Goal: Task Accomplishment & Management: Complete application form

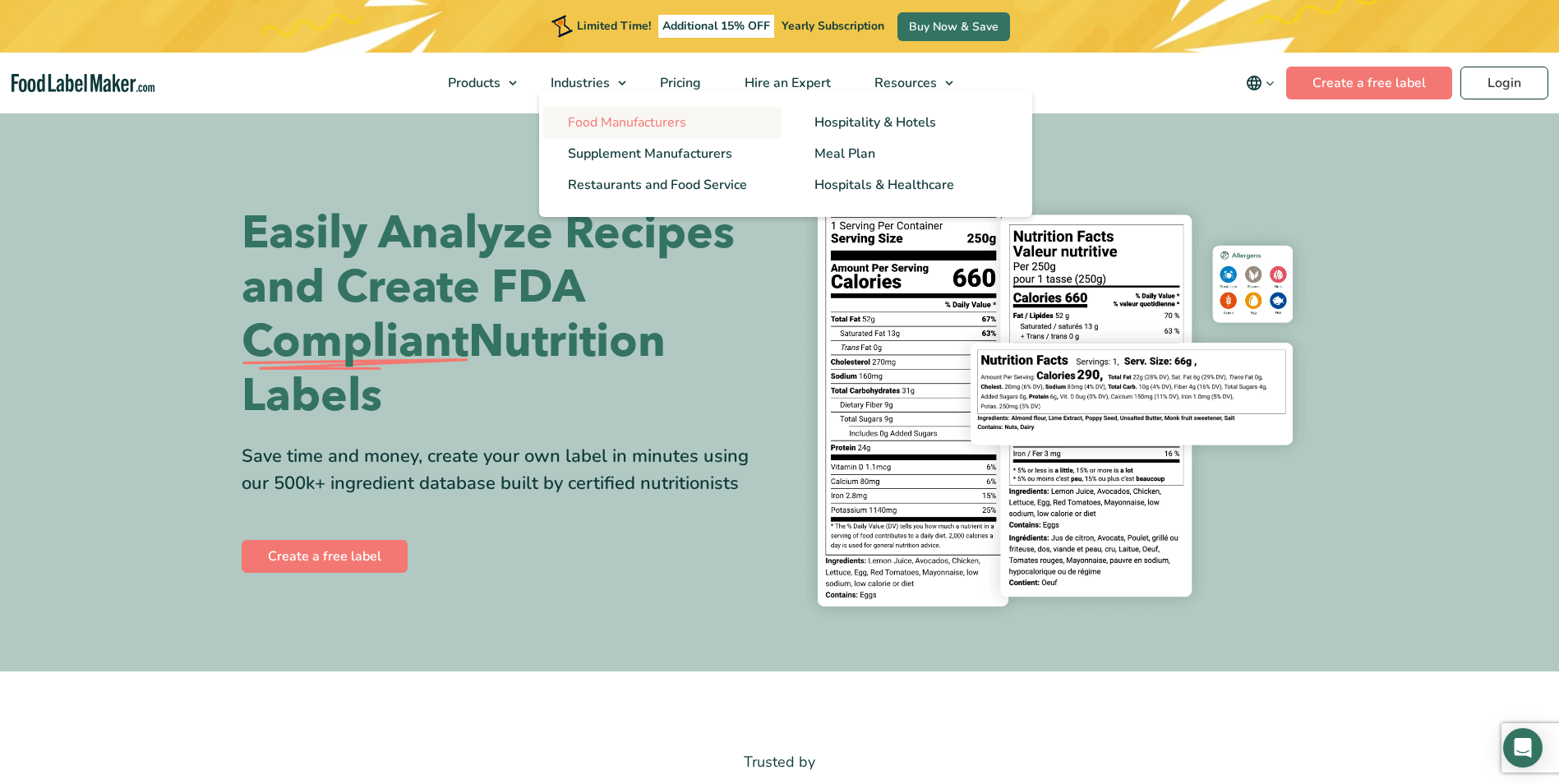
click at [603, 114] on span "Food Manufacturers" at bounding box center [627, 122] width 118 height 19
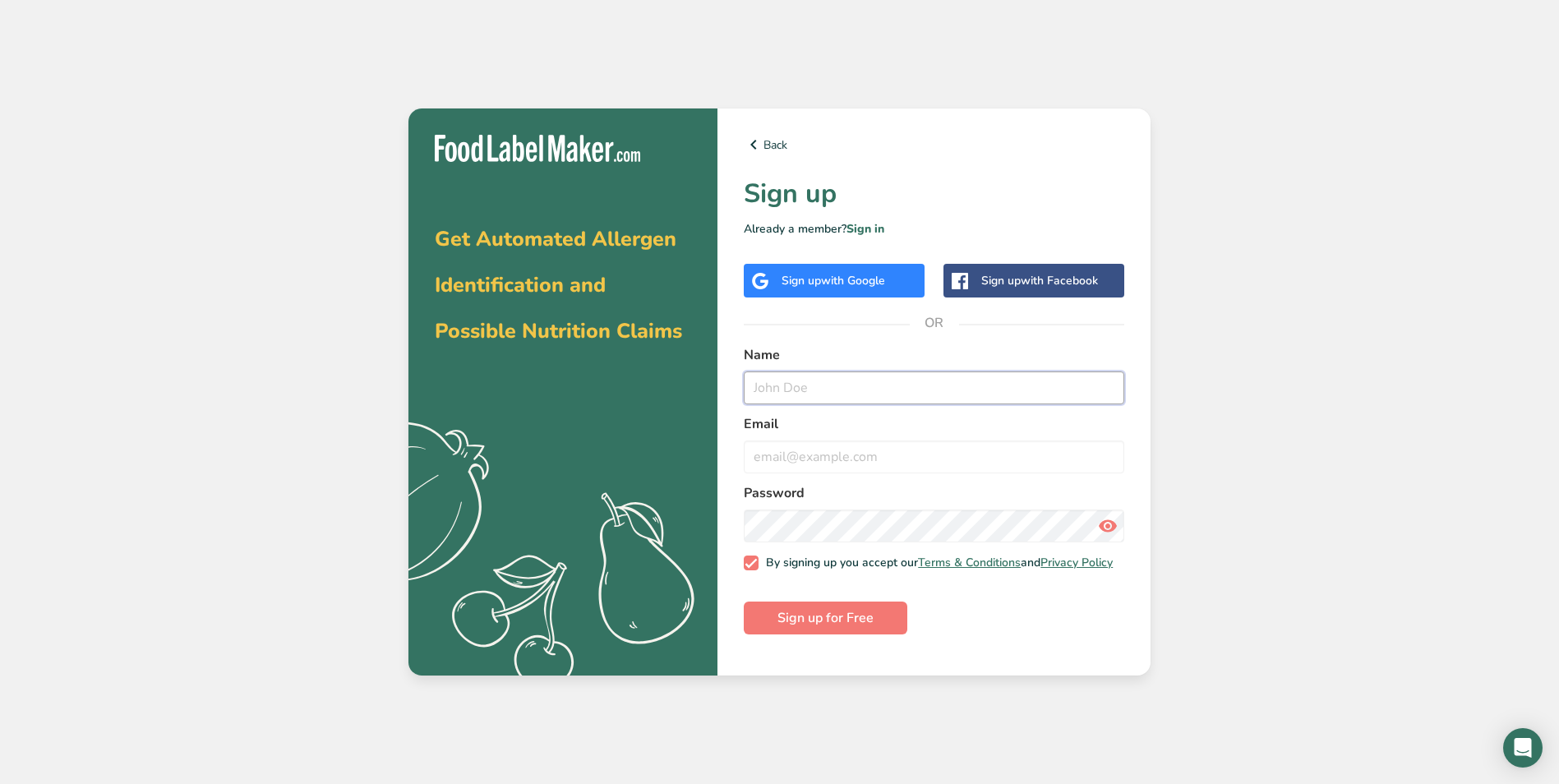
click at [823, 392] on input "text" at bounding box center [934, 388] width 381 height 33
type input "Zane Price"
type input "[EMAIL_ADDRESS][DOMAIN_NAME]"
click at [813, 623] on span "Sign up for Free" at bounding box center [825, 617] width 96 height 19
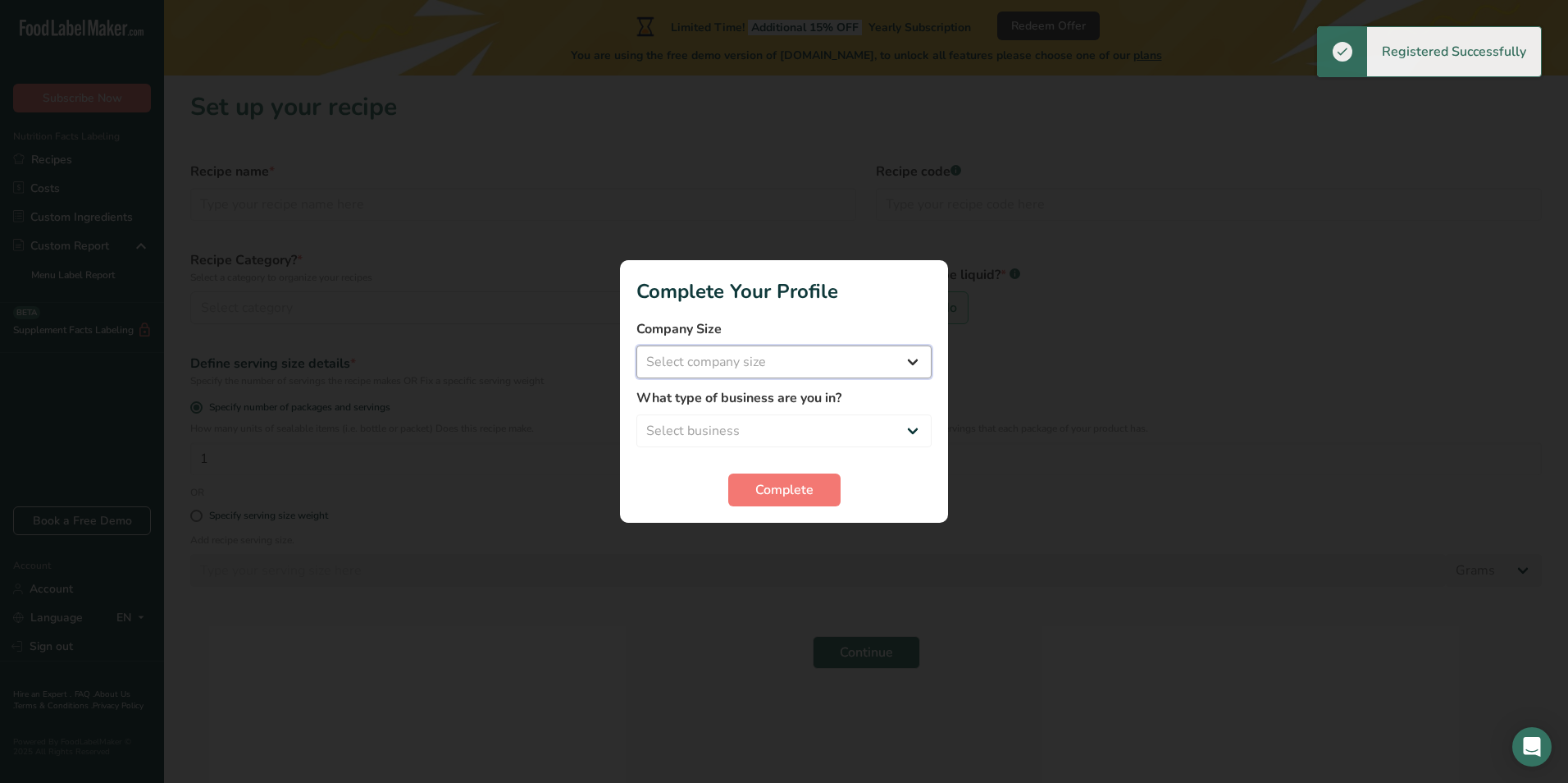
click at [883, 362] on select "Select company size Fewer than 10 Employees 10 to 50 Employees 51 to 500 Employ…" at bounding box center [784, 362] width 296 height 33
select select "3"
click at [637, 345] on select "Select company size Fewer than 10 Employees 10 to 50 Employees 51 to 500 Employ…" at bounding box center [784, 362] width 296 height 33
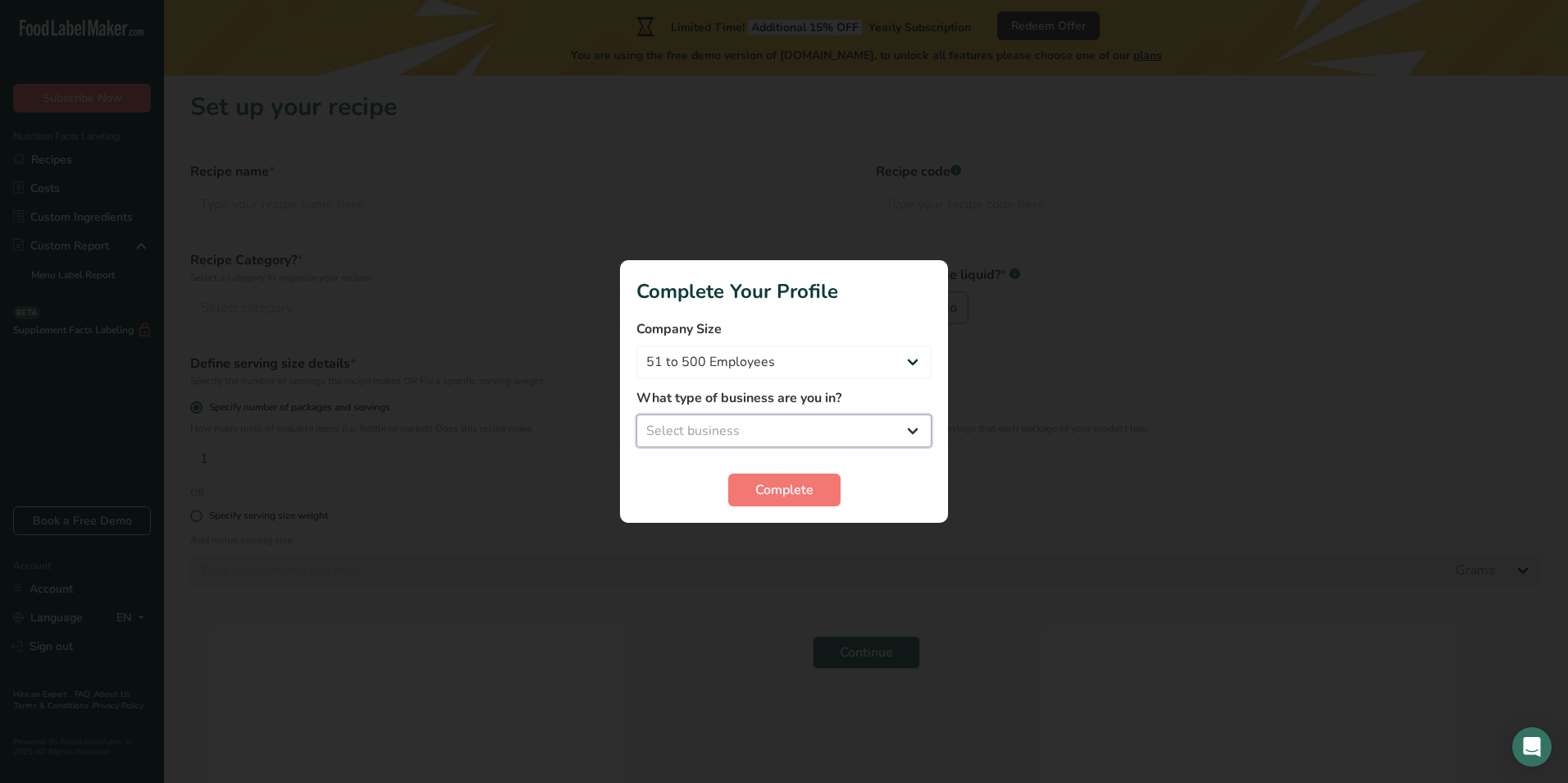
click at [838, 438] on select "Select business Packaged Food Manufacturer Restaurant & Cafe Bakery Meal Plans …" at bounding box center [784, 431] width 296 height 33
select select "1"
click at [637, 414] on select "Select business Packaged Food Manufacturer Restaurant & Cafe Bakery Meal Plans …" at bounding box center [784, 431] width 296 height 33
click at [809, 482] on span "Complete" at bounding box center [784, 490] width 58 height 19
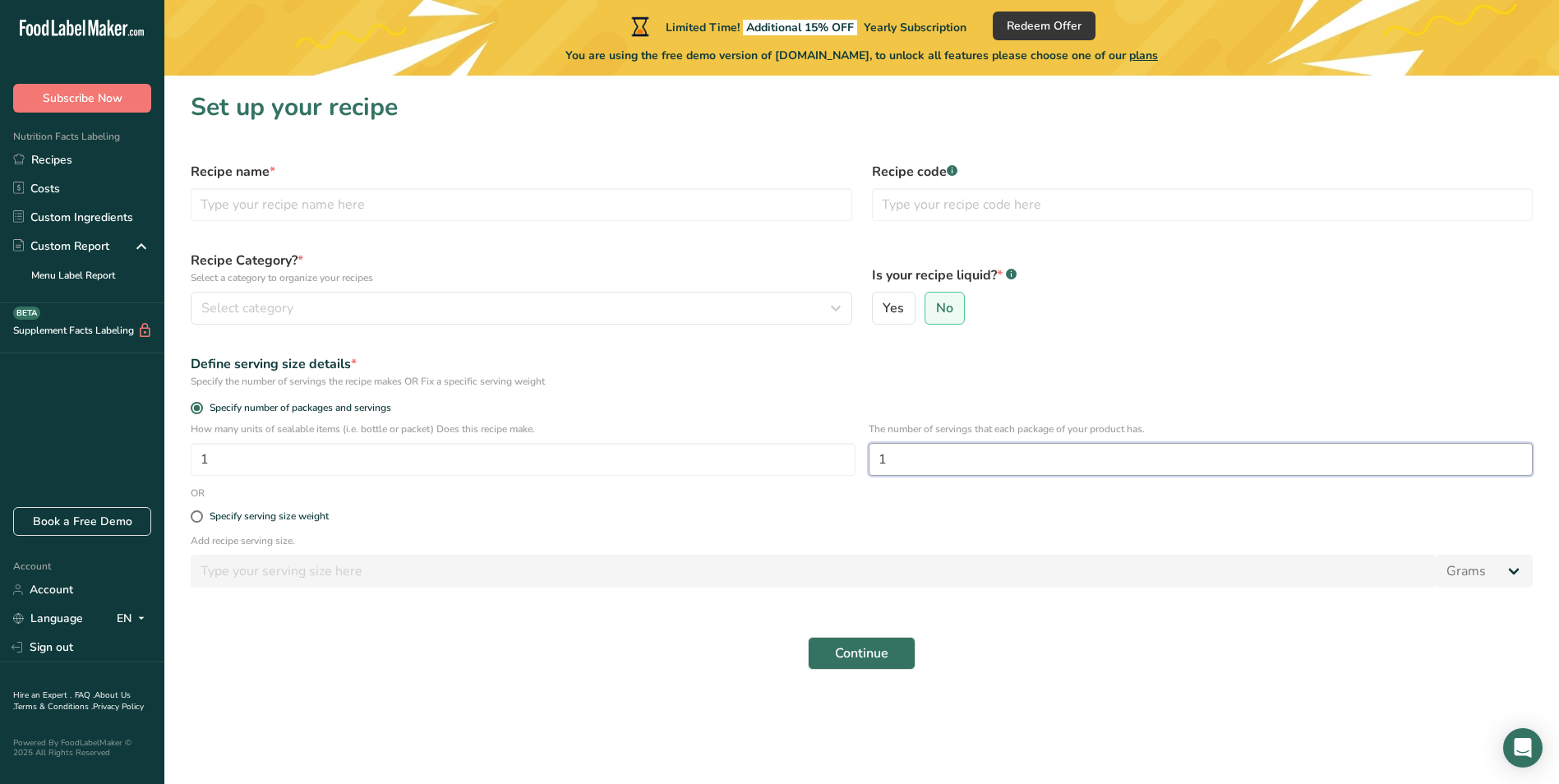
click at [977, 470] on input "1" at bounding box center [1201, 460] width 665 height 33
click at [334, 213] on input "text" at bounding box center [521, 205] width 662 height 33
click at [331, 307] on div "Select category" at bounding box center [516, 308] width 630 height 19
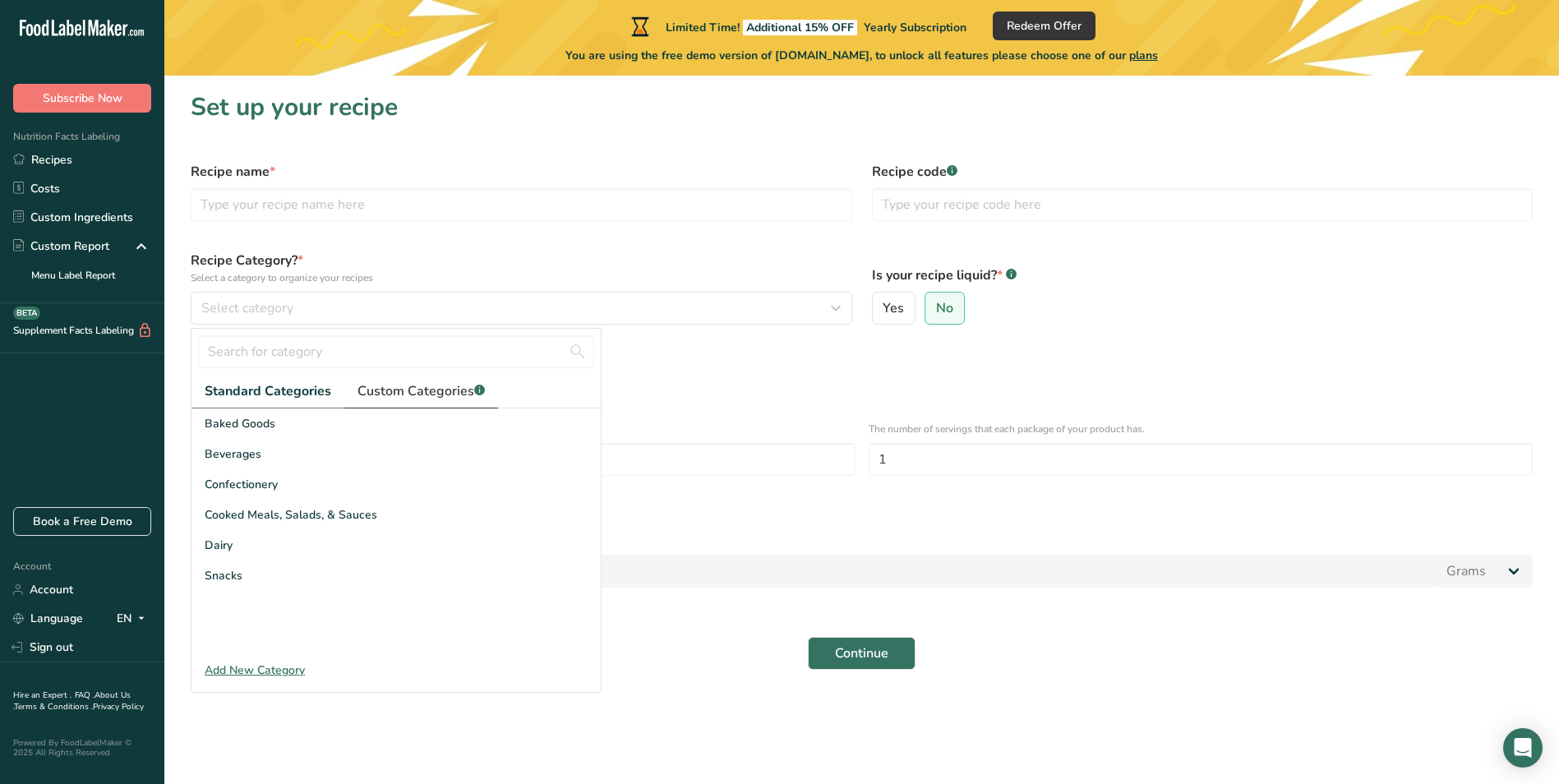
click at [430, 399] on span "Custom Categories .a-a{fill:#347362;}.b-a{fill:#fff;}" at bounding box center [421, 391] width 128 height 19
click at [320, 392] on span "Standard Categories" at bounding box center [267, 391] width 125 height 19
click at [425, 397] on span "Custom Categories .a-a{fill:#347362;}.b-a{fill:#fff;}" at bounding box center [421, 391] width 128 height 19
click at [297, 398] on span "Standard Categories" at bounding box center [267, 391] width 125 height 19
click at [264, 670] on div "Add New Category" at bounding box center [397, 670] width 409 height 18
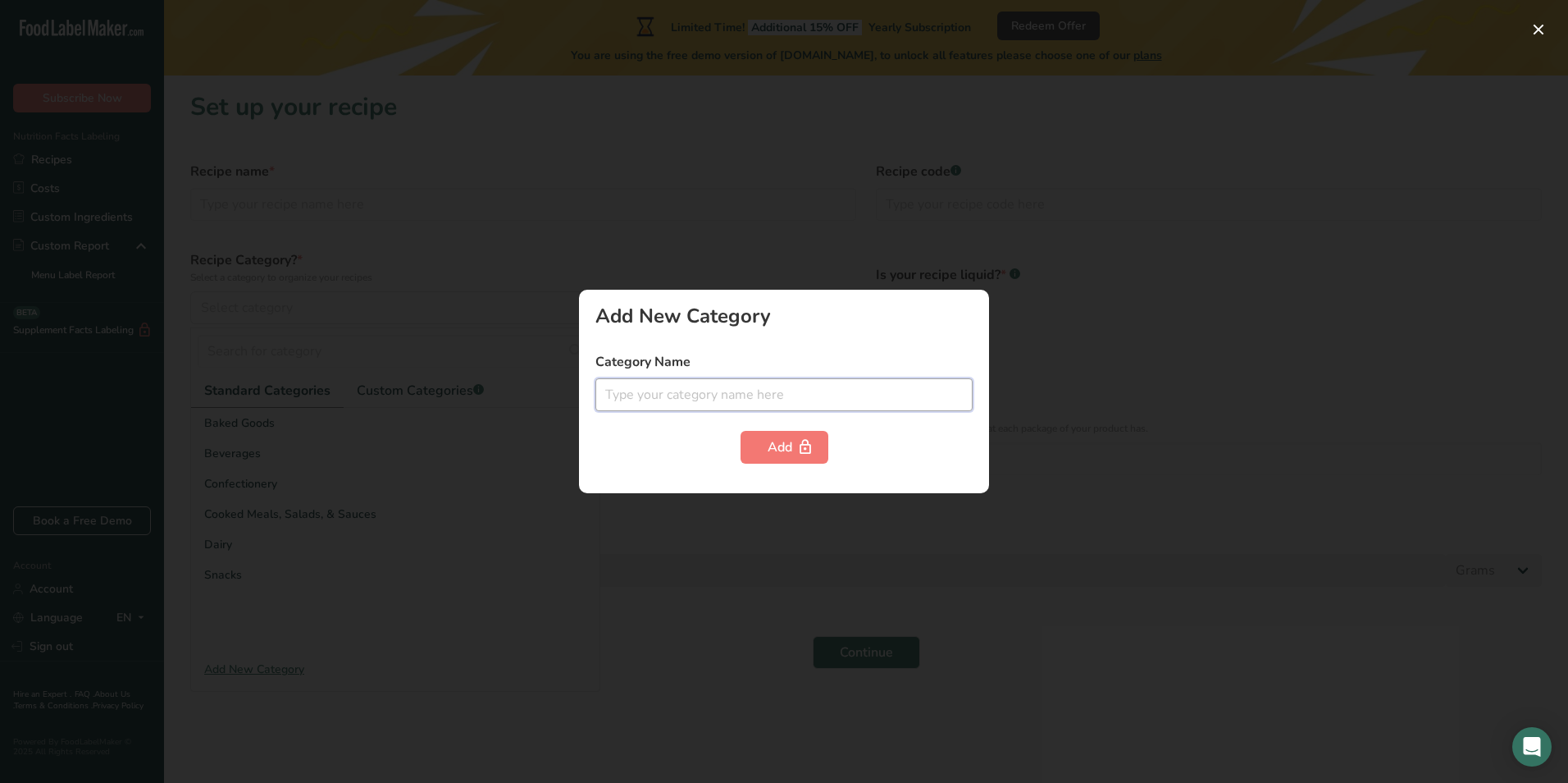
click at [640, 397] on input "text" at bounding box center [784, 395] width 377 height 33
type input "Beans"
click at [784, 445] on div "Add" at bounding box center [784, 447] width 34 height 19
click at [532, 465] on div at bounding box center [784, 391] width 1568 height 783
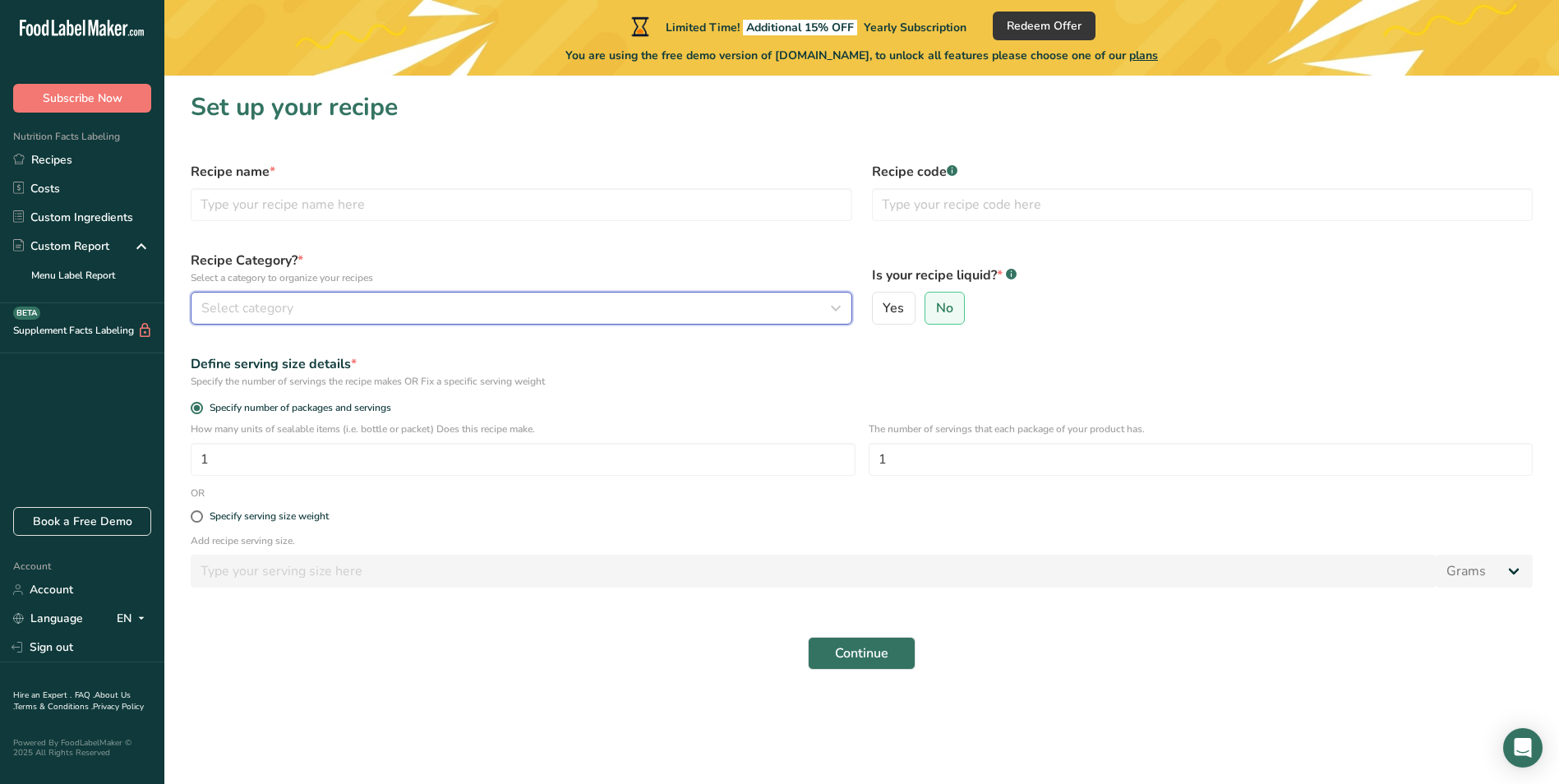
click at [350, 310] on div "Select category" at bounding box center [516, 308] width 630 height 19
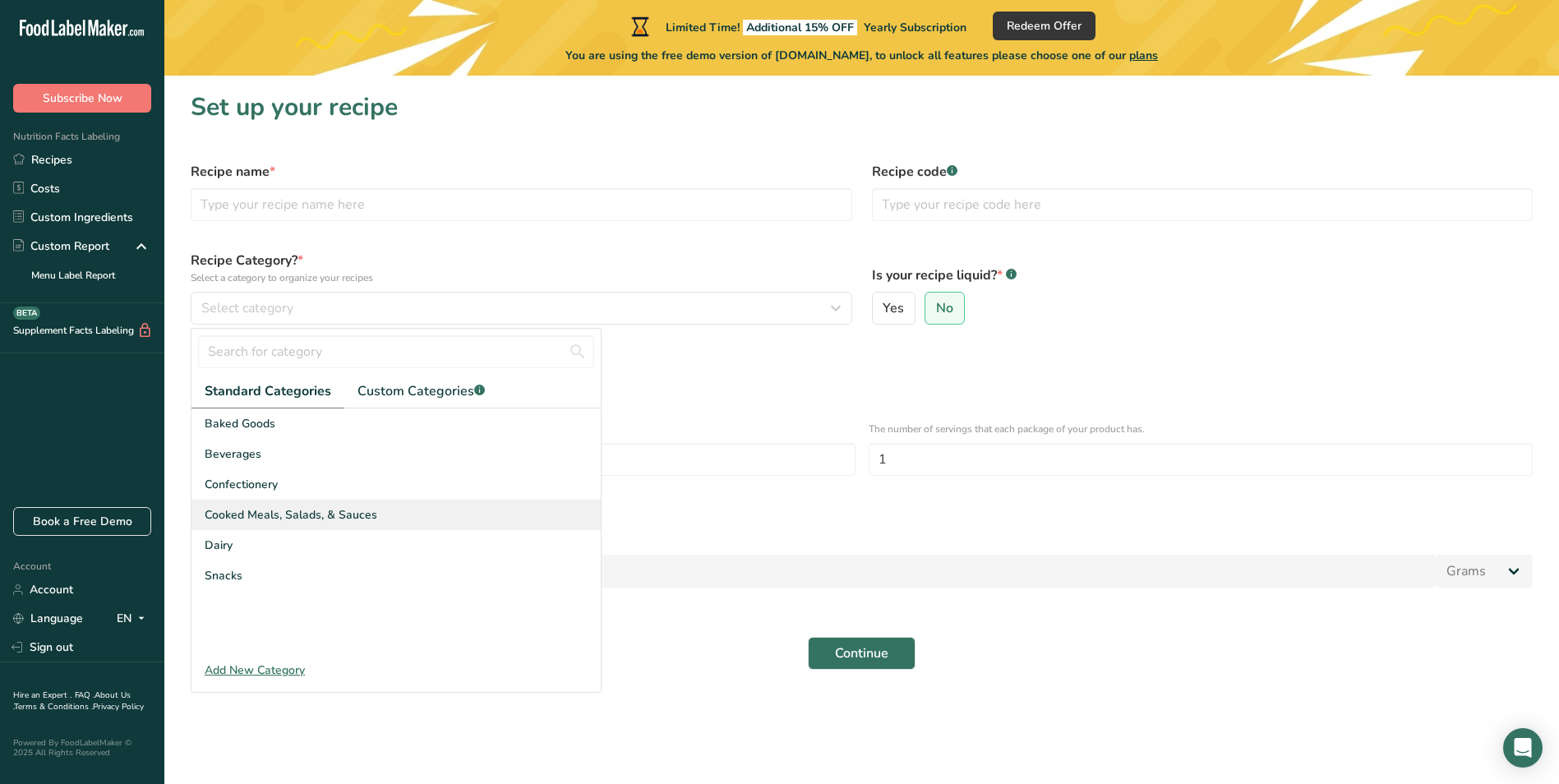
click at [298, 508] on span "Cooked Meals, Salads, & Sauces" at bounding box center [290, 515] width 172 height 18
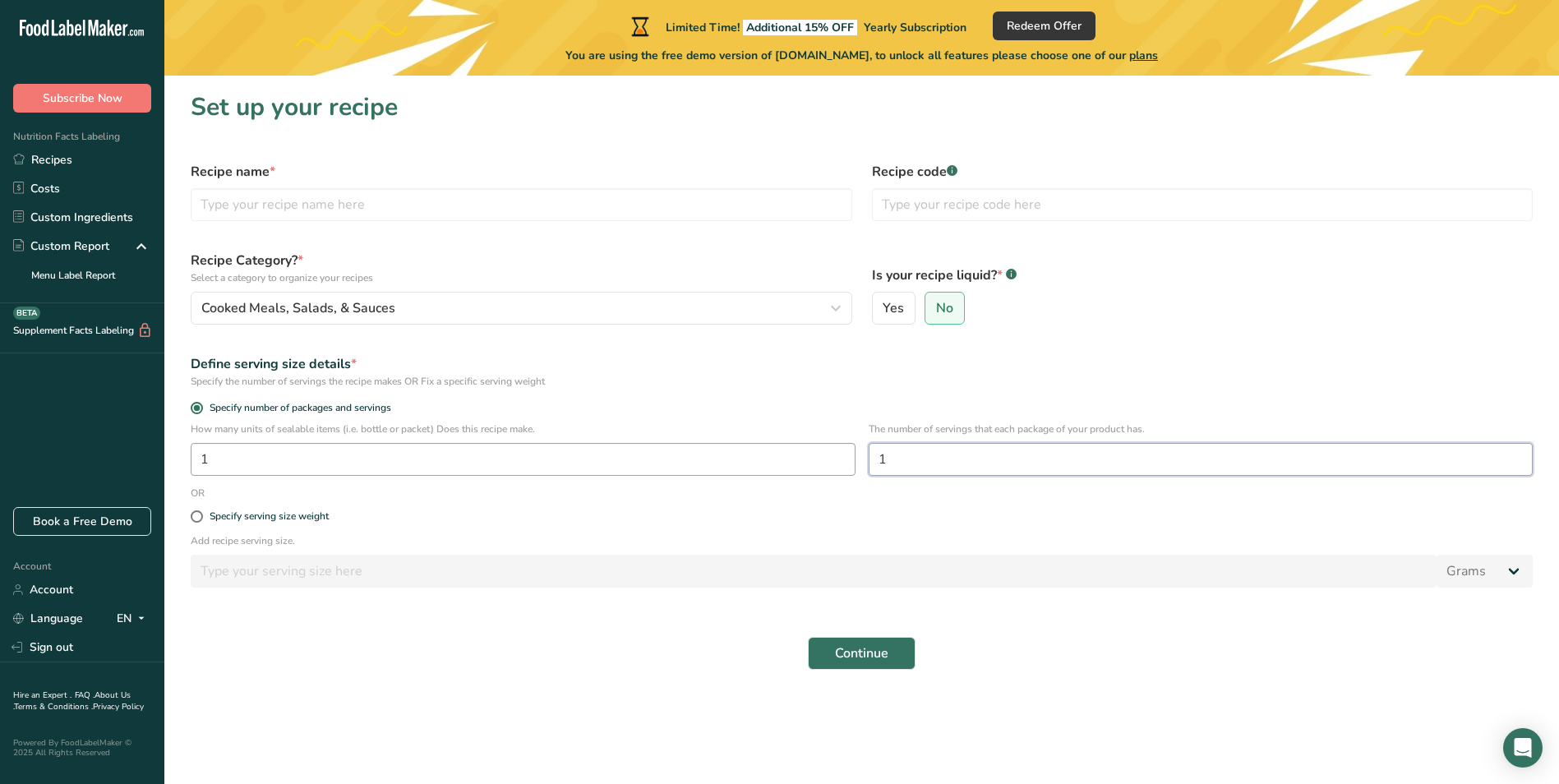
drag, startPoint x: 1004, startPoint y: 461, endPoint x: 781, endPoint y: 451, distance: 223.2
click at [781, 451] on div "How many units of sealable items (i.e. bottle or packet) Does this recipe make.…" at bounding box center [862, 454] width 1362 height 64
type input "3.5"
click at [781, 521] on label "Specify serving size weight" at bounding box center [862, 516] width 1343 height 13
click at [202, 521] on input "Specify serving size weight" at bounding box center [196, 516] width 11 height 11
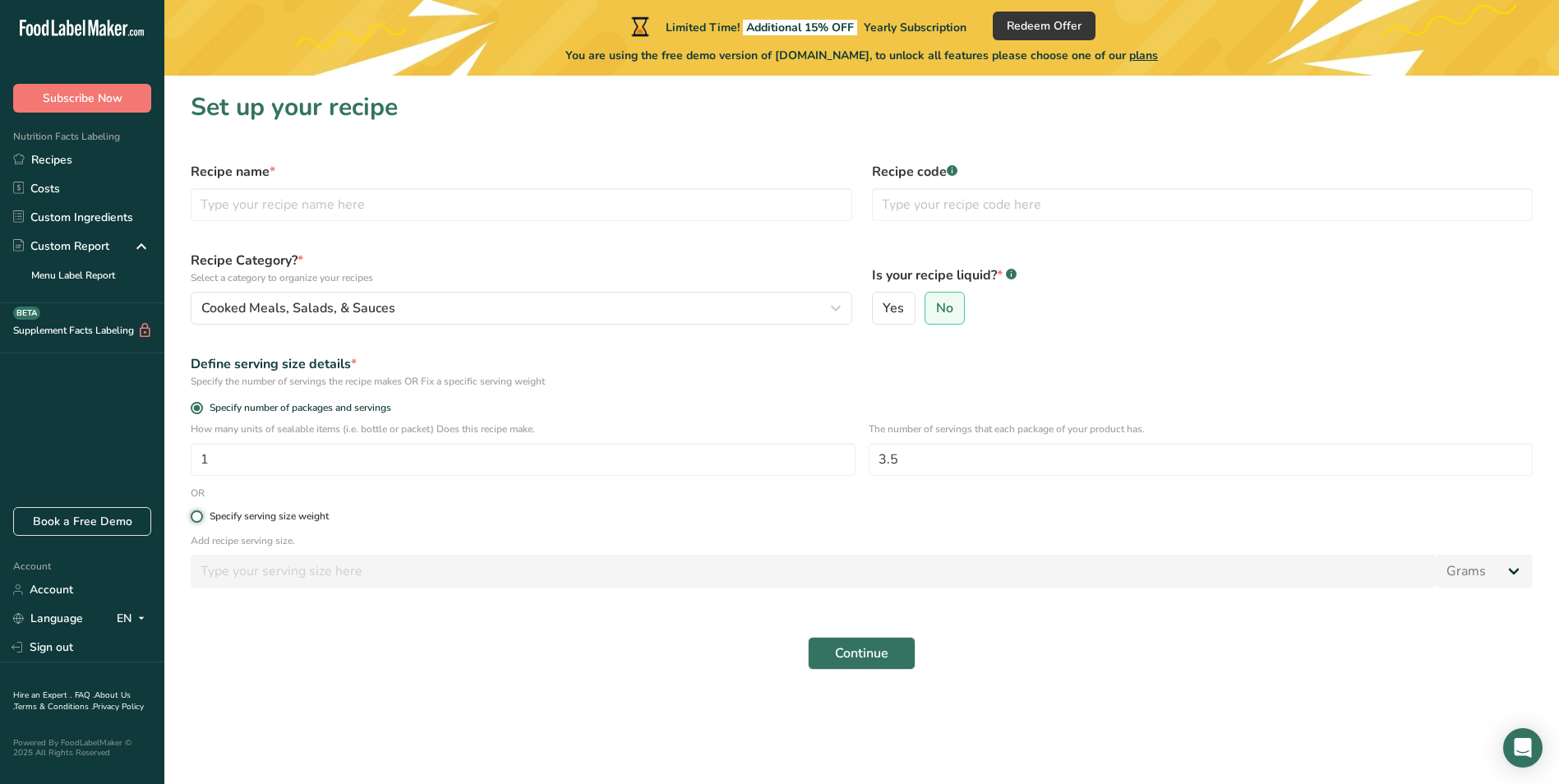
radio input "true"
radio input "false"
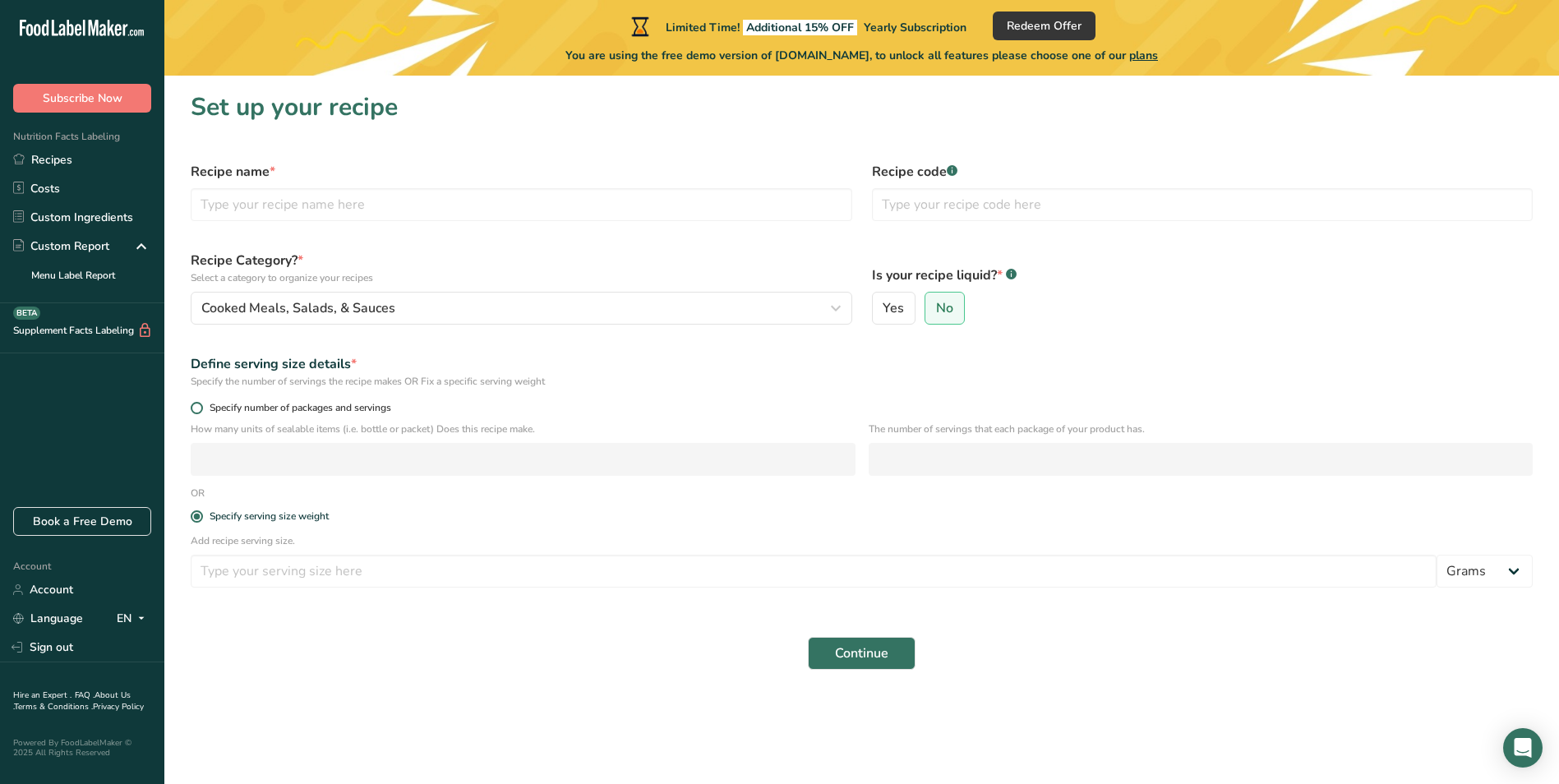
click at [266, 403] on span "Specify number of packages and servings" at bounding box center [296, 408] width 188 height 13
click at [202, 403] on input "Specify number of packages and servings" at bounding box center [196, 407] width 11 height 11
radio input "true"
radio input "false"
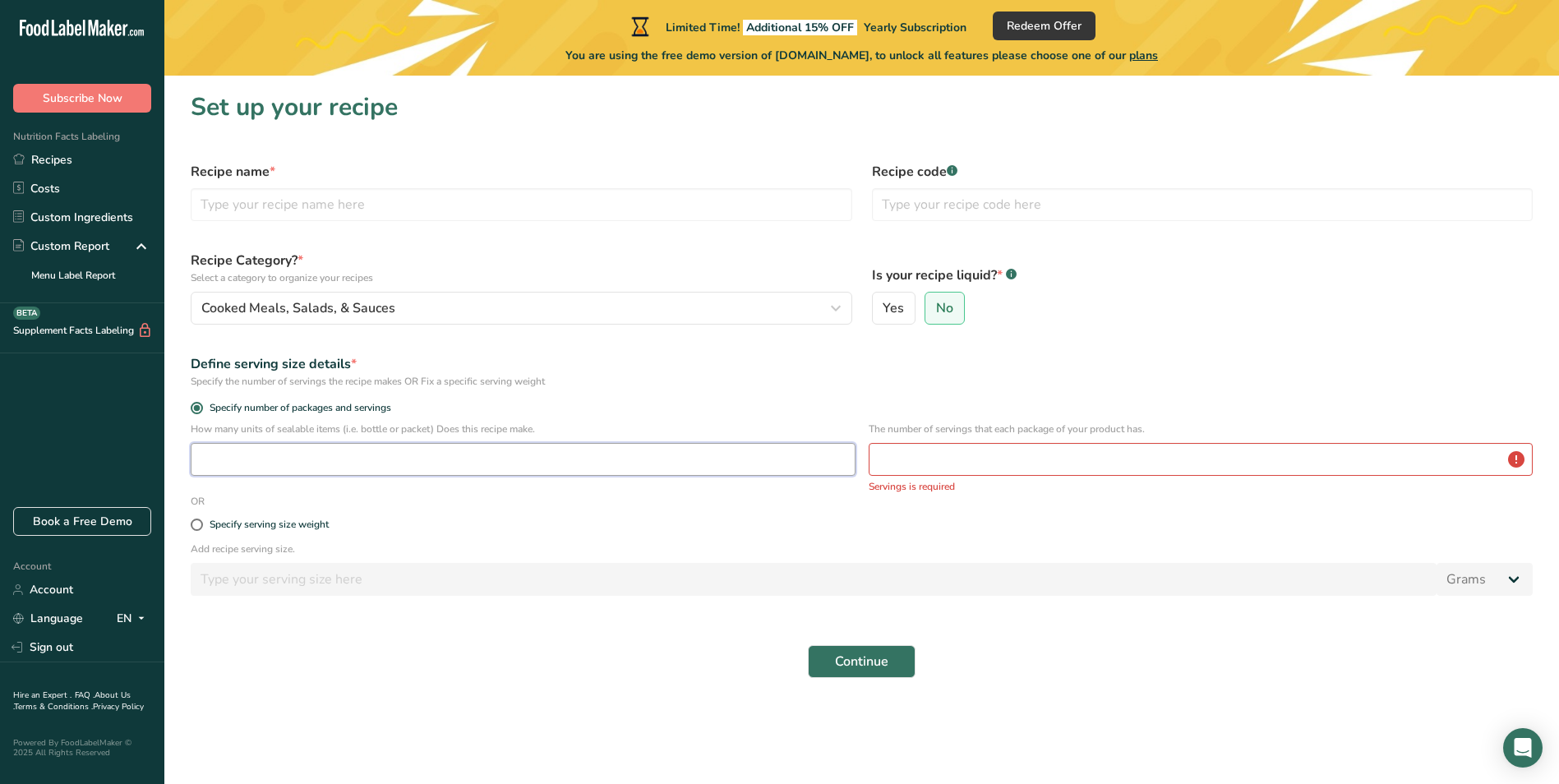
click at [318, 452] on input "number" at bounding box center [523, 460] width 665 height 33
type input "1"
click at [939, 456] on input "number" at bounding box center [1201, 460] width 665 height 33
type input "3.5"
click at [808, 637] on button "Continue" at bounding box center [861, 653] width 108 height 33
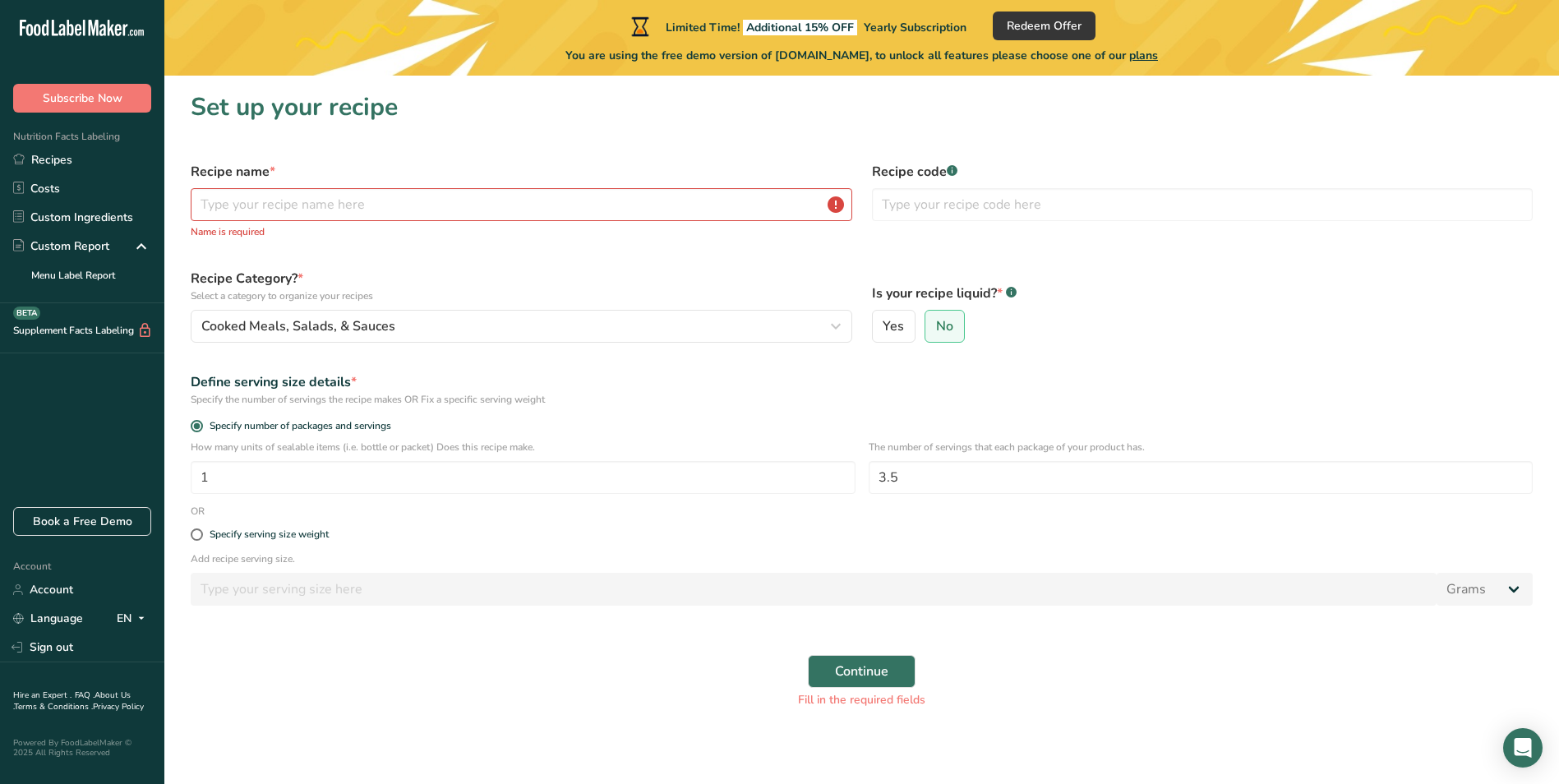
click at [507, 185] on div "Recipe name * Name is required" at bounding box center [521, 201] width 681 height 97
click at [501, 205] on input "text" at bounding box center [521, 205] width 662 height 33
click at [665, 200] on input "text" at bounding box center [521, 205] width 662 height 33
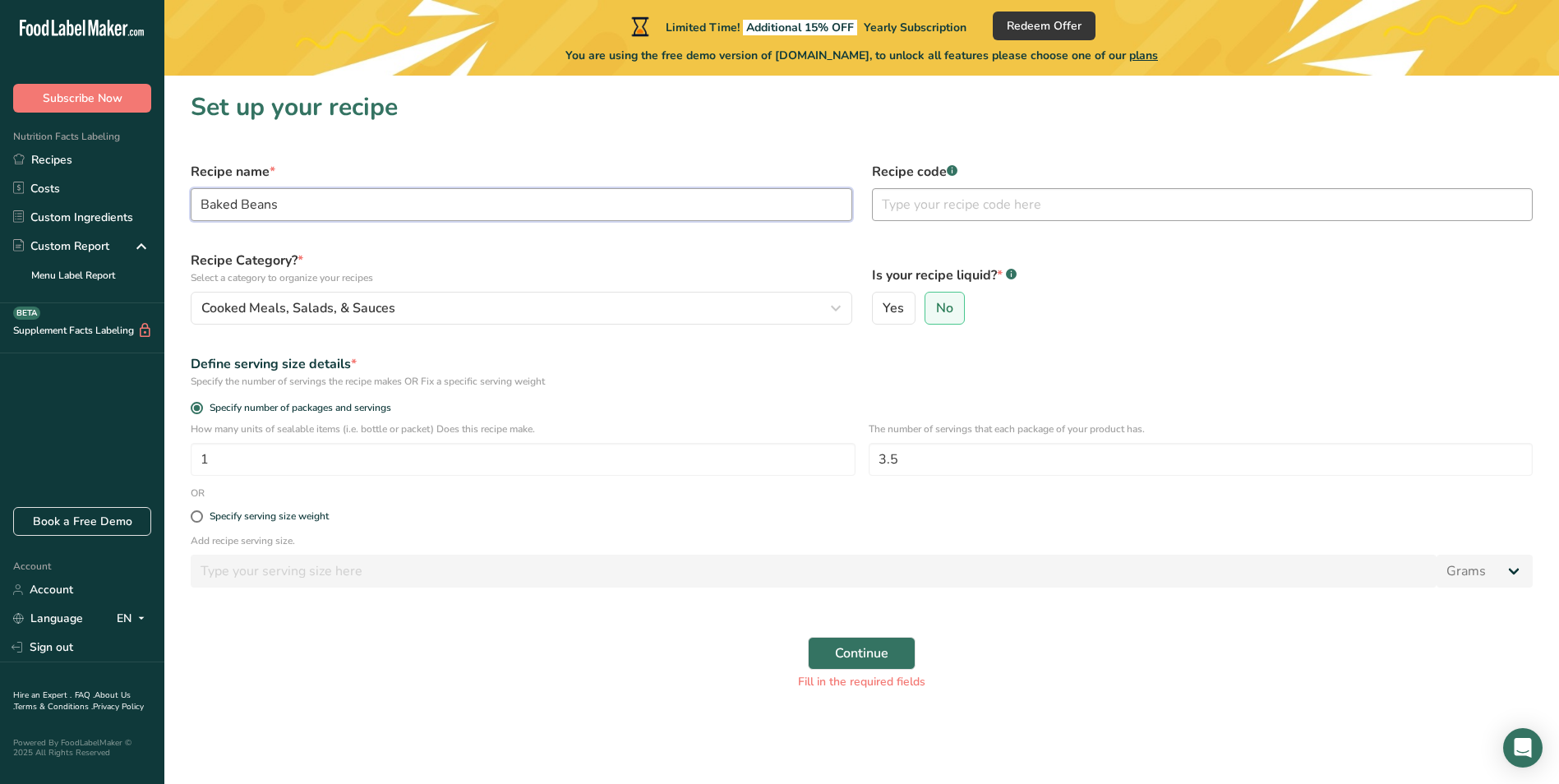
type input "Baked Beans"
click at [978, 205] on input "text" at bounding box center [1202, 205] width 662 height 33
type input "326"
click at [866, 624] on form "Recipe name * Baked Beans Recipe code .a-a{fill:#347362;}.b-a{fill:#fff;} 326 R…" at bounding box center [862, 426] width 1362 height 548
click at [860, 640] on button "Continue" at bounding box center [861, 653] width 108 height 33
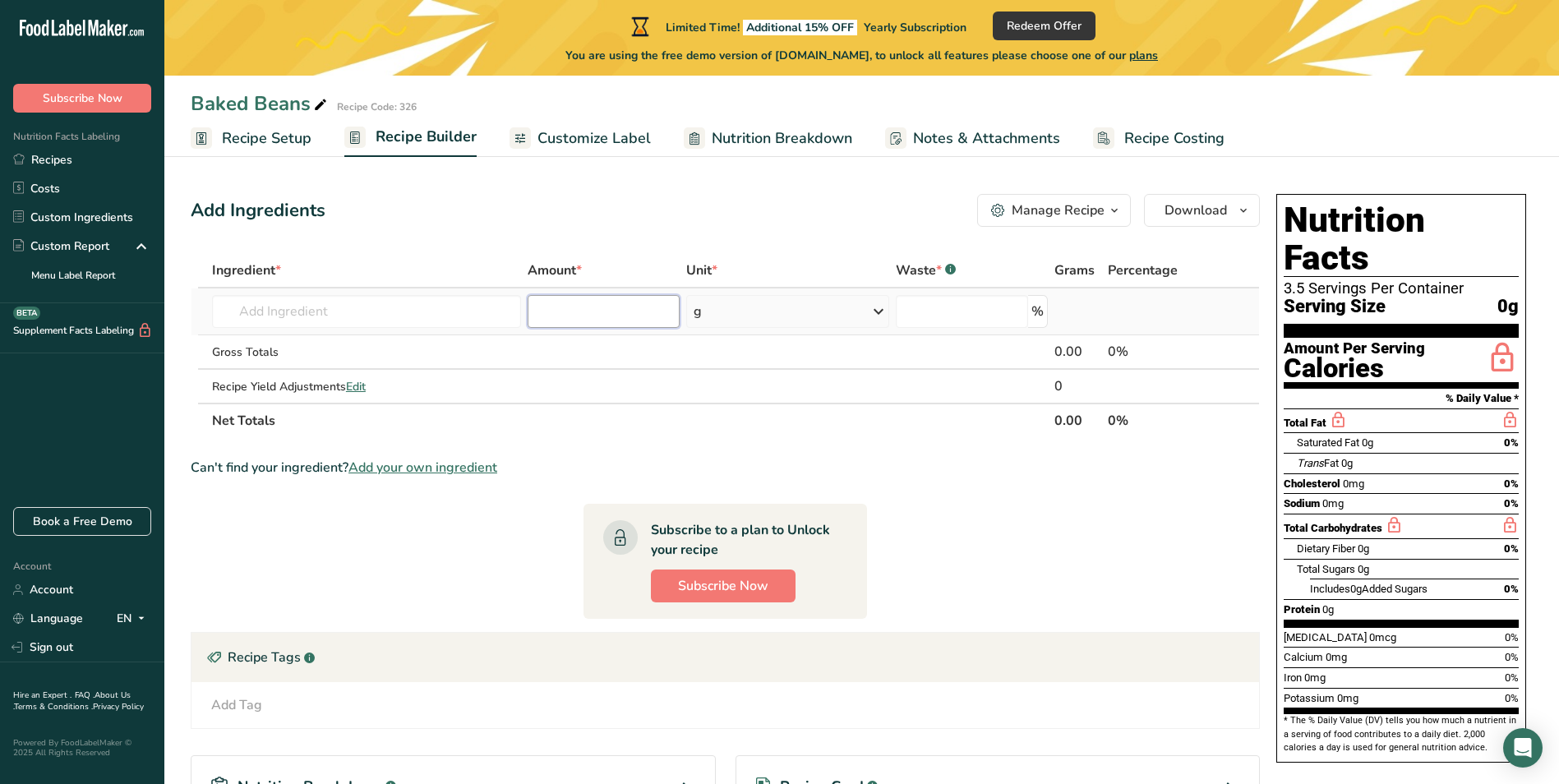
click at [552, 318] on input "number" at bounding box center [603, 312] width 151 height 33
click at [795, 143] on span "Nutrition Breakdown" at bounding box center [782, 138] width 140 height 22
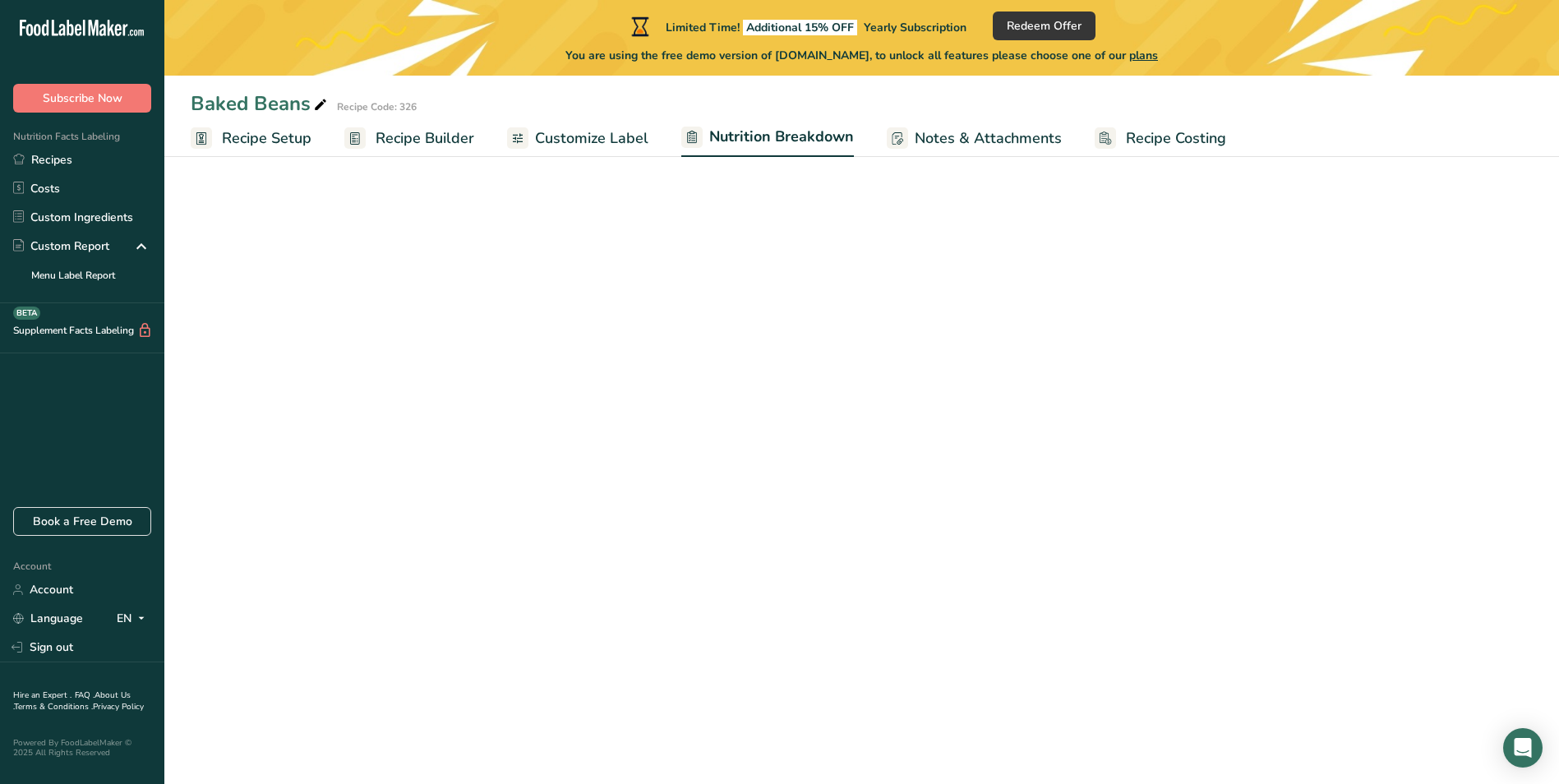
select select "Calories"
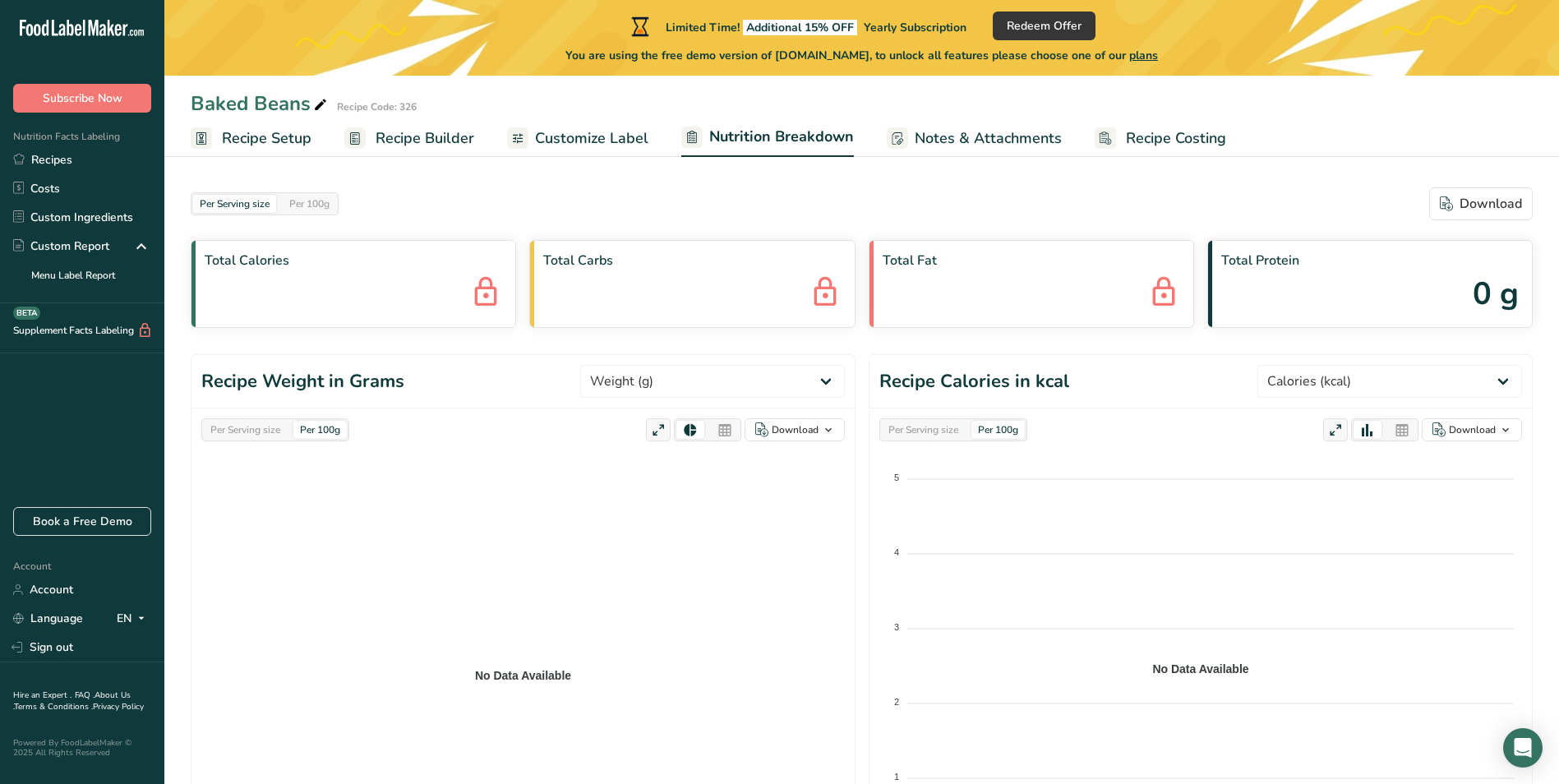
click at [1126, 135] on span "Recipe Costing" at bounding box center [1176, 138] width 100 height 22
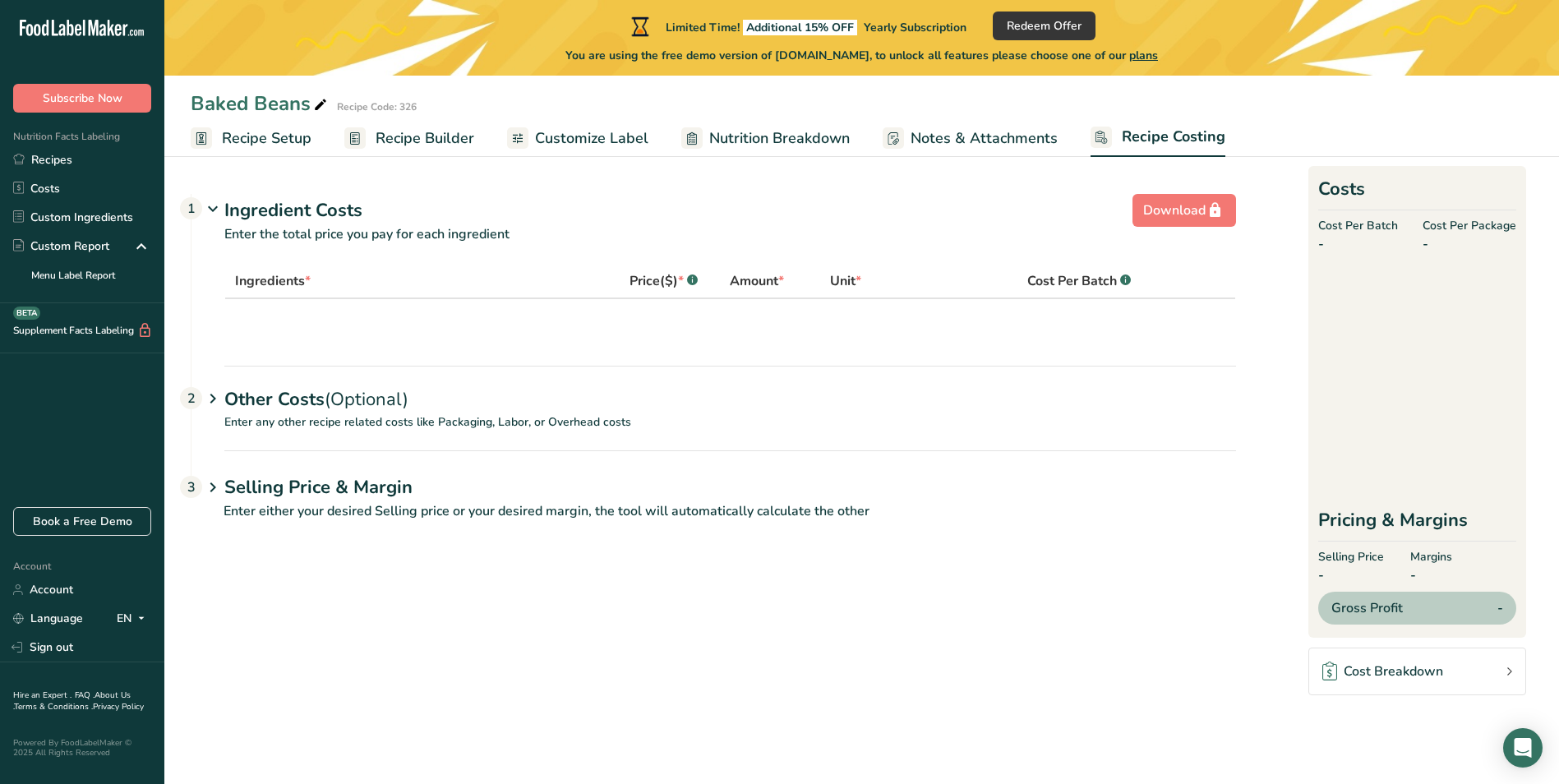
click at [464, 137] on span "Recipe Builder" at bounding box center [425, 138] width 98 height 22
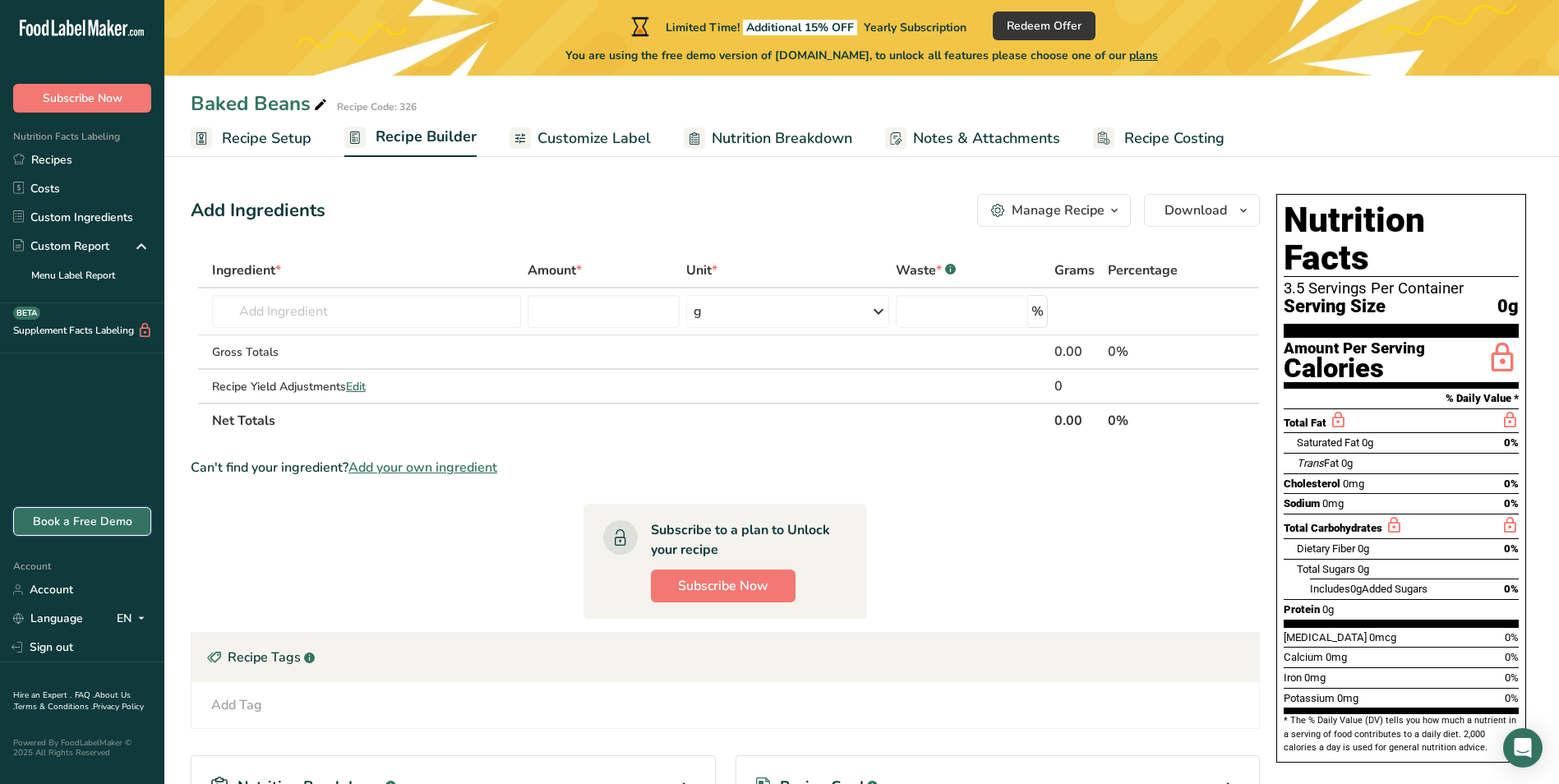
click at [115, 521] on link "Book a Free Demo" at bounding box center [82, 522] width 138 height 29
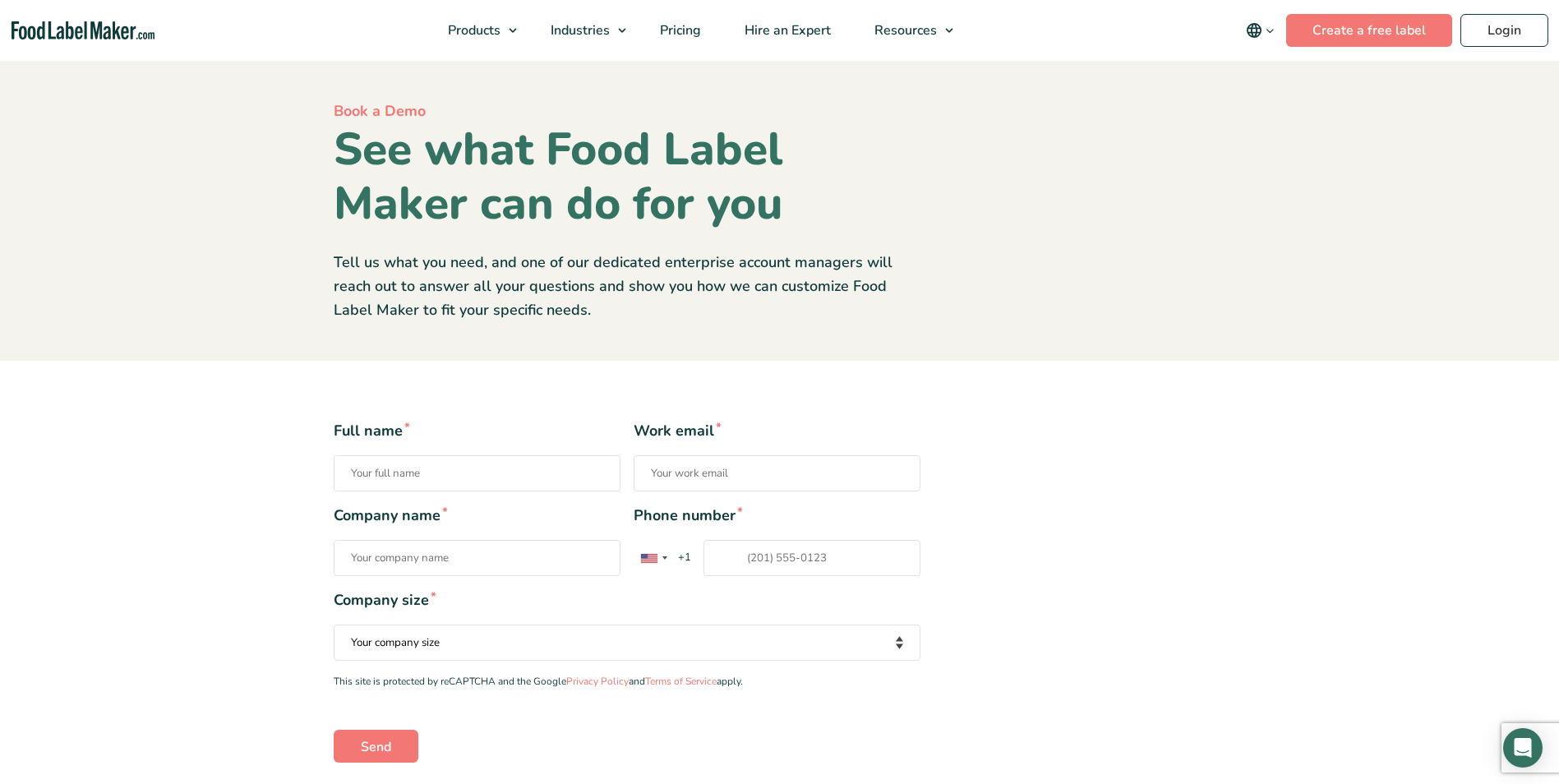
click at [439, 474] on input "Full name *" at bounding box center [477, 472] width 286 height 36
type input "[PERSON_NAME]"
type input "[EMAIL_ADDRESS][DOMAIN_NAME]"
type input "Faribault Foods"
type input "12104879262"
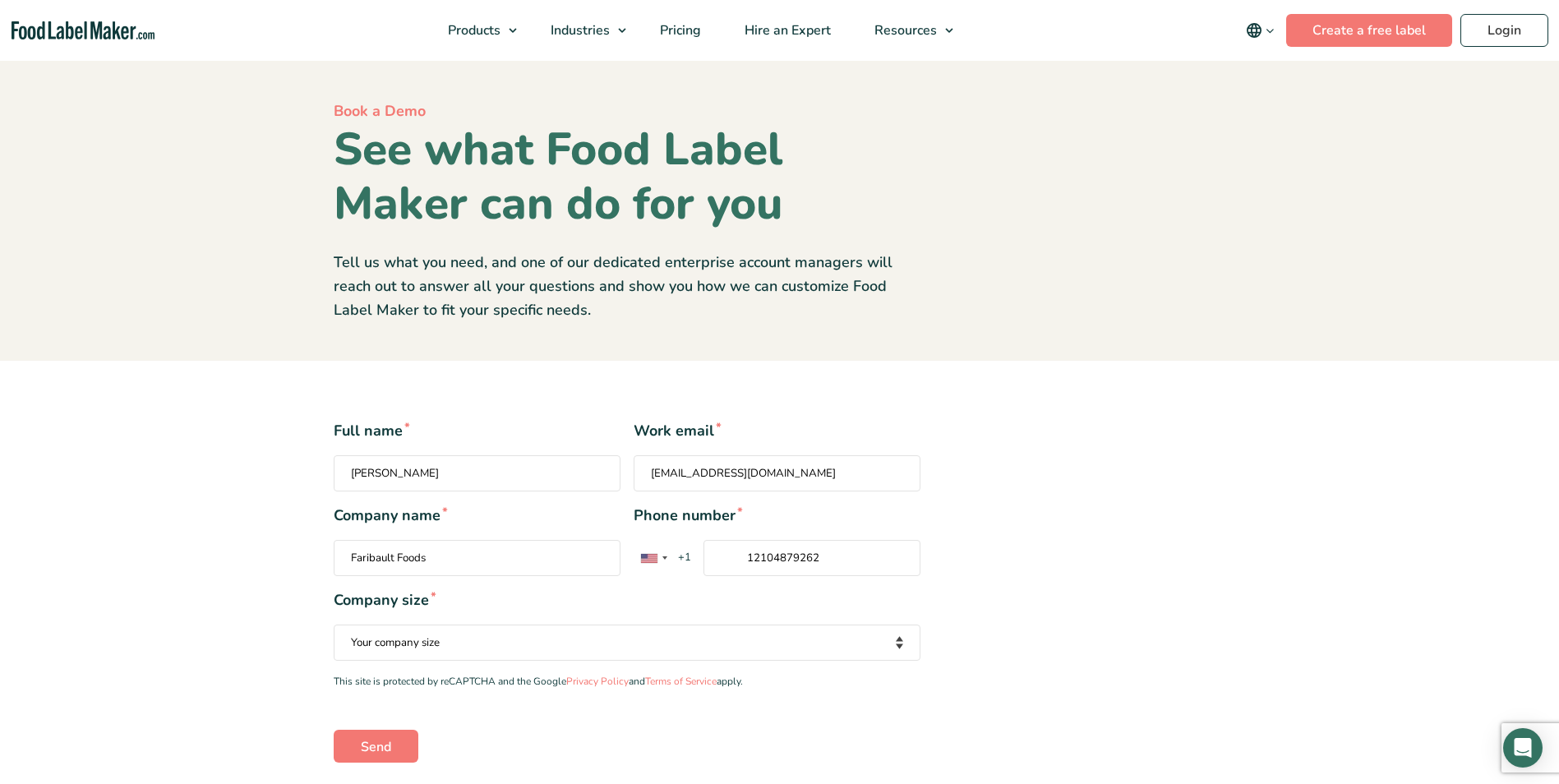
click at [818, 634] on select "Your company size Fewer than 10 Employees 10 to 50 Employees 51 to 500 Employee…" at bounding box center [627, 642] width 587 height 36
select select "51 to 500 Employees"
click at [334, 624] on select "Your company size Fewer than 10 Employees 10 to 50 Employees 51 to 500 Employee…" at bounding box center [627, 642] width 587 height 36
click at [361, 758] on input "Send" at bounding box center [376, 746] width 85 height 33
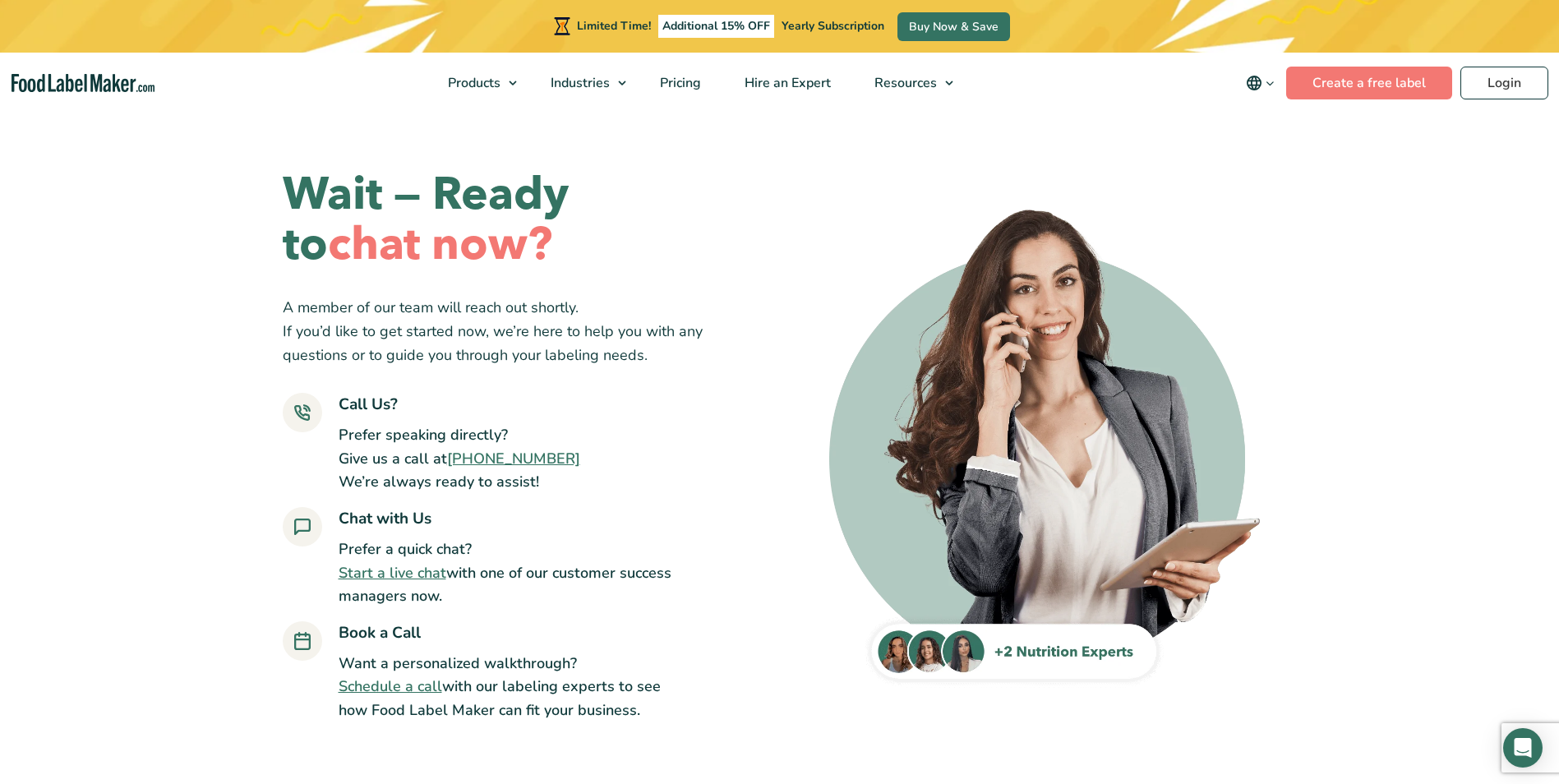
scroll to position [82, 0]
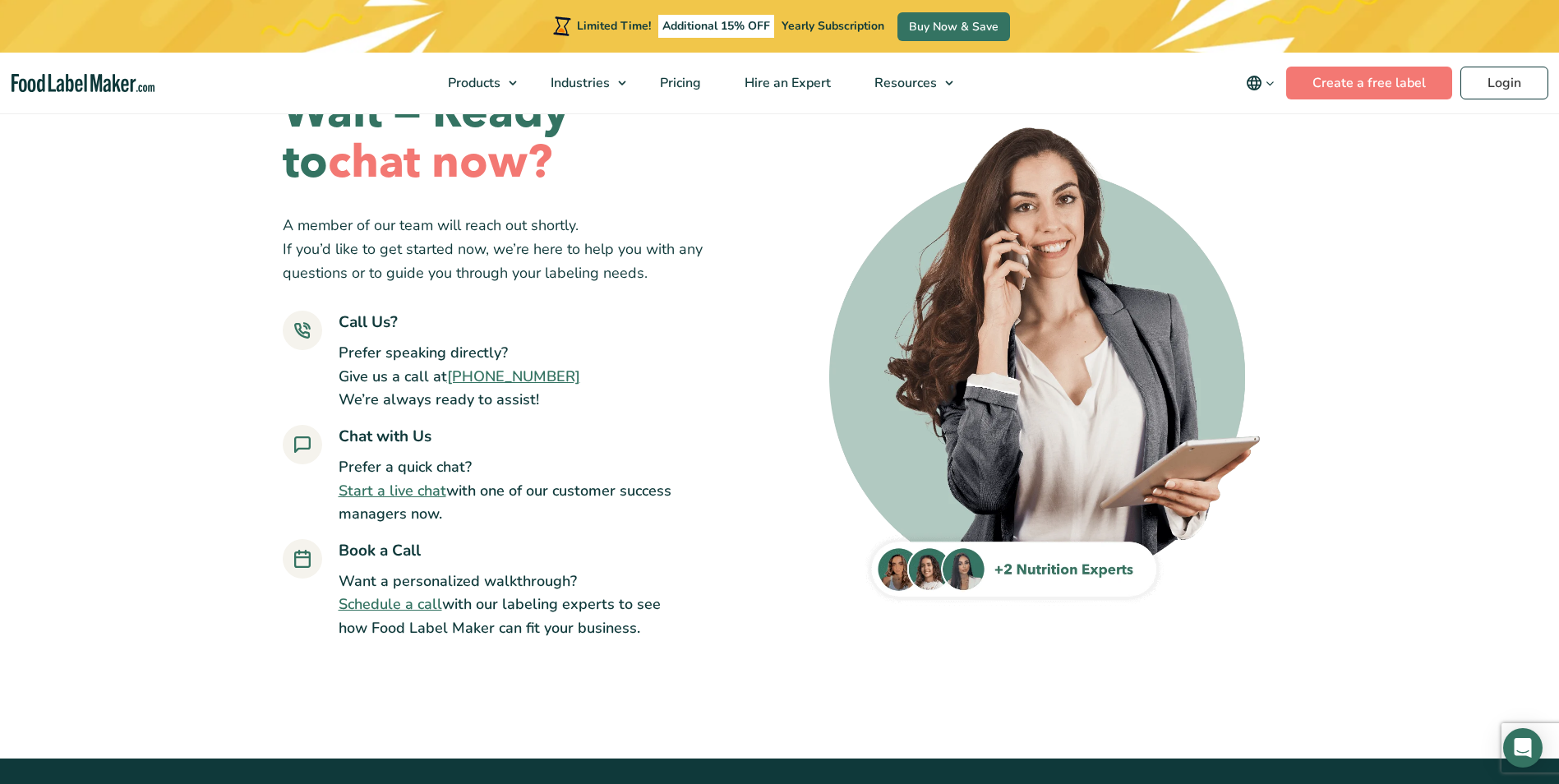
click at [387, 597] on link "Schedule a call" at bounding box center [391, 604] width 103 height 19
